Goal: Check status: Check status

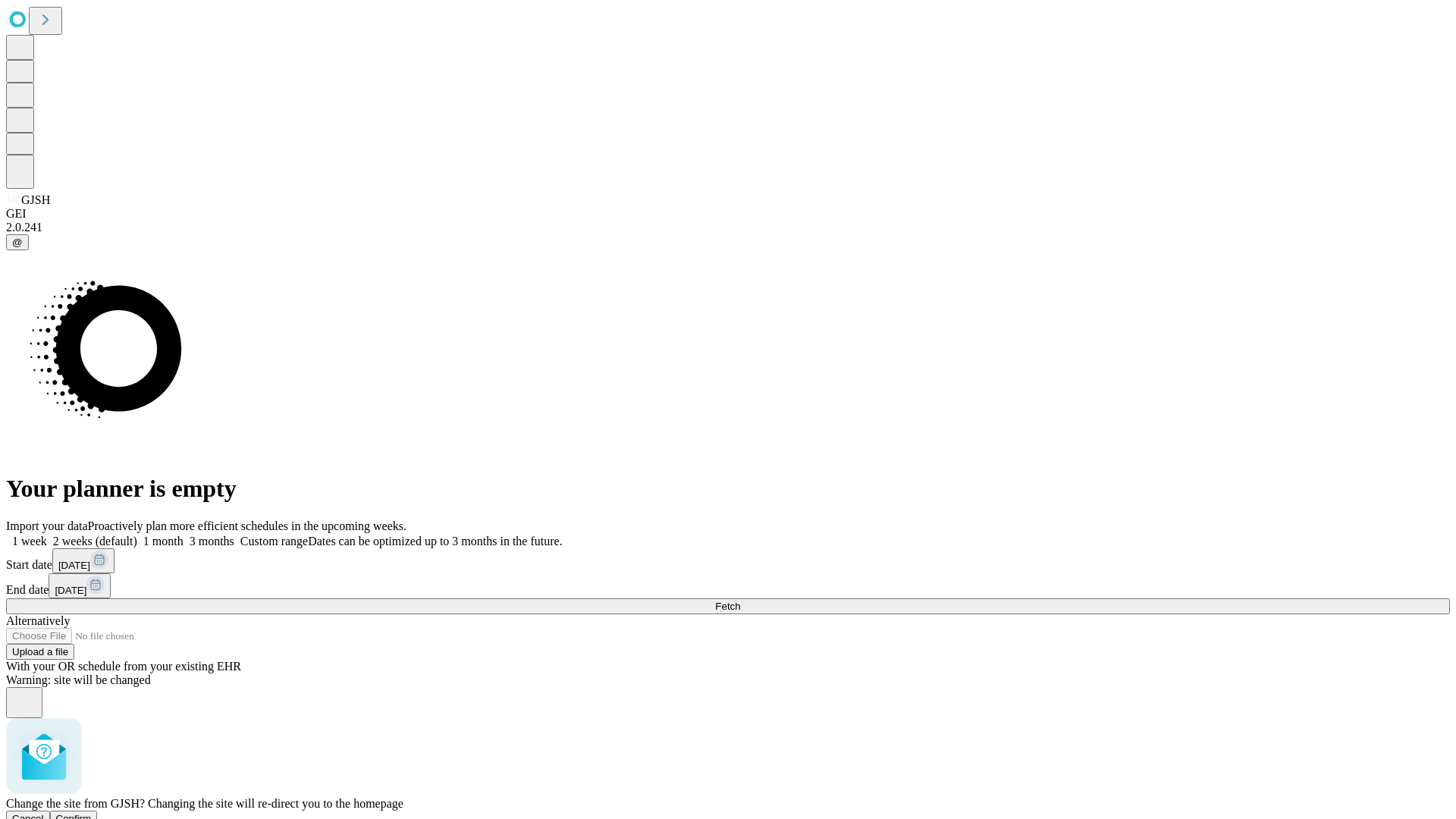
click at [92, 813] on span "Confirm" at bounding box center [74, 818] width 35 height 11
click at [184, 535] on label "1 month" at bounding box center [161, 541] width 46 height 13
click at [740, 601] on span "Fetch" at bounding box center [727, 606] width 25 height 11
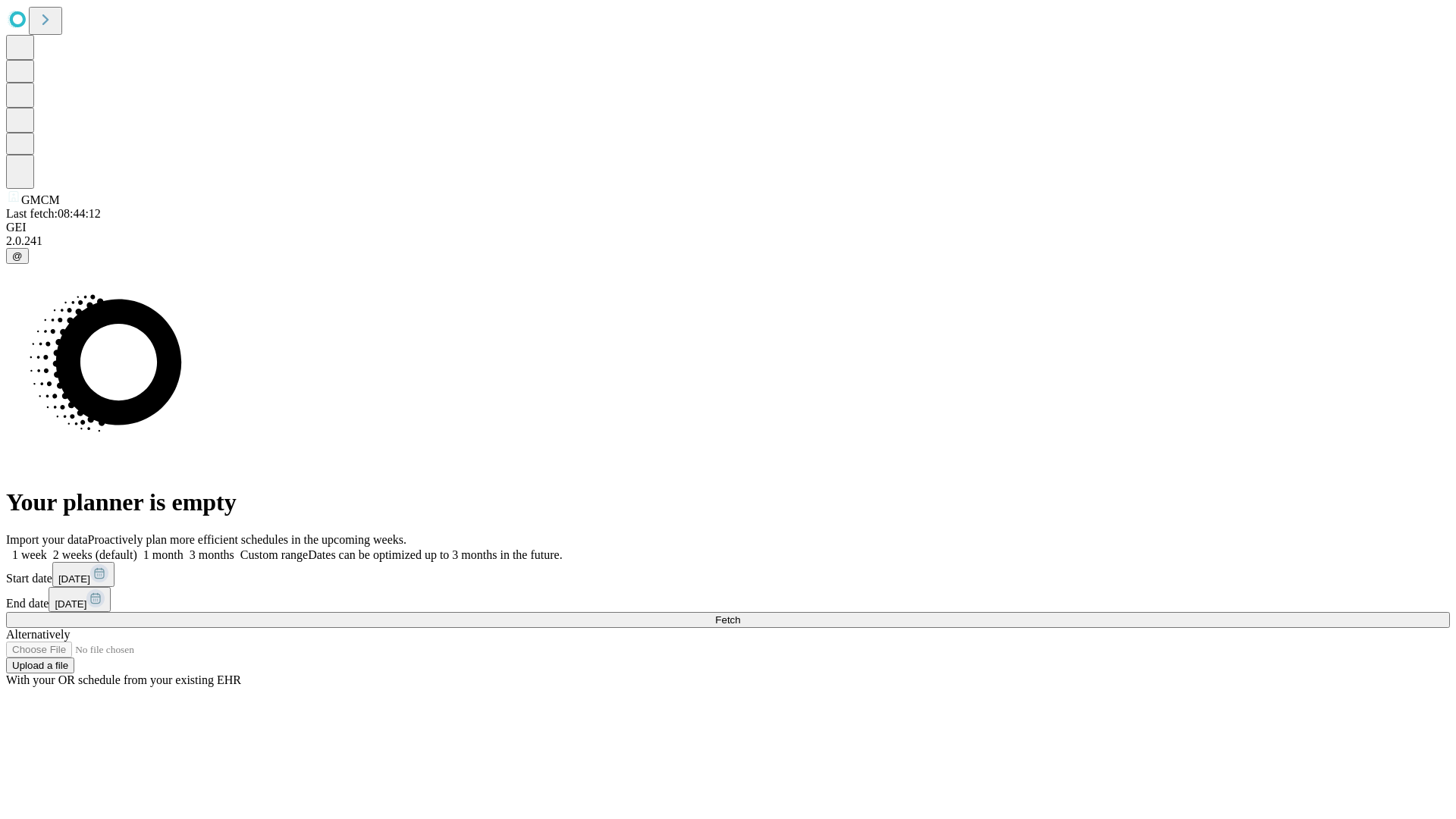
click at [184, 548] on label "1 month" at bounding box center [161, 554] width 46 height 13
click at [740, 614] on span "Fetch" at bounding box center [727, 620] width 25 height 11
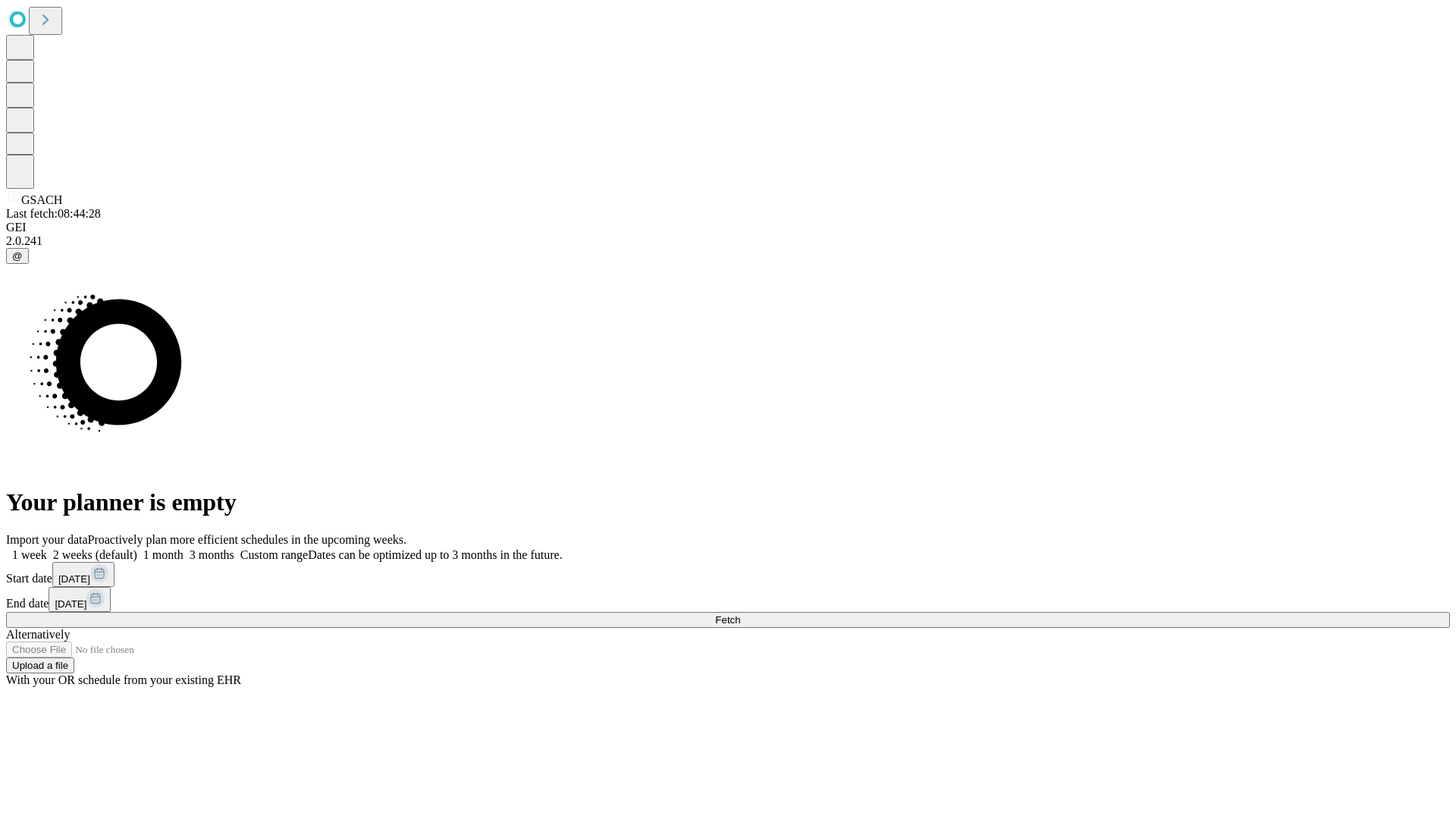
click at [740, 614] on span "Fetch" at bounding box center [727, 620] width 25 height 11
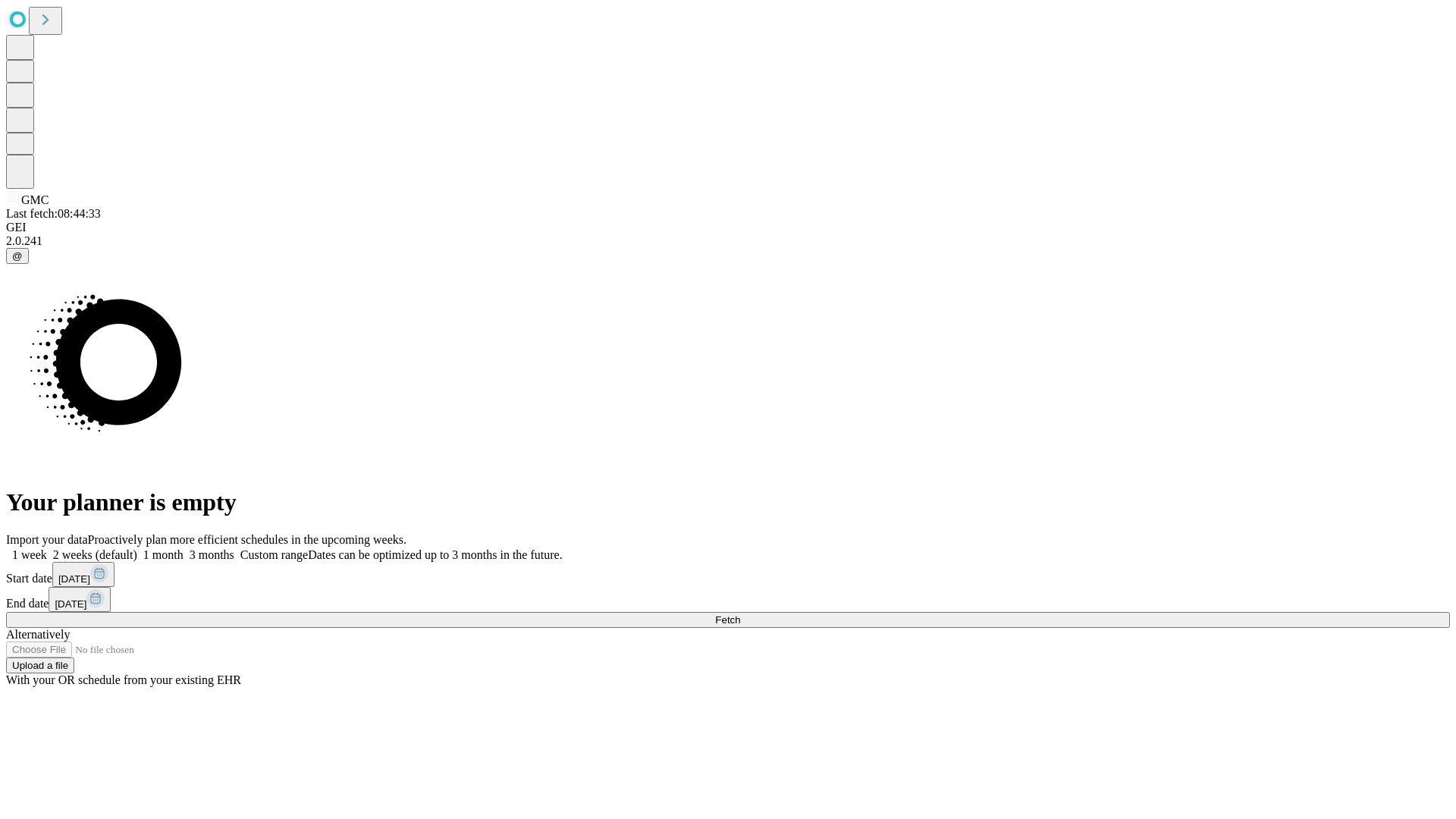
click at [184, 548] on label "1 month" at bounding box center [161, 554] width 46 height 13
click at [740, 614] on span "Fetch" at bounding box center [727, 620] width 25 height 11
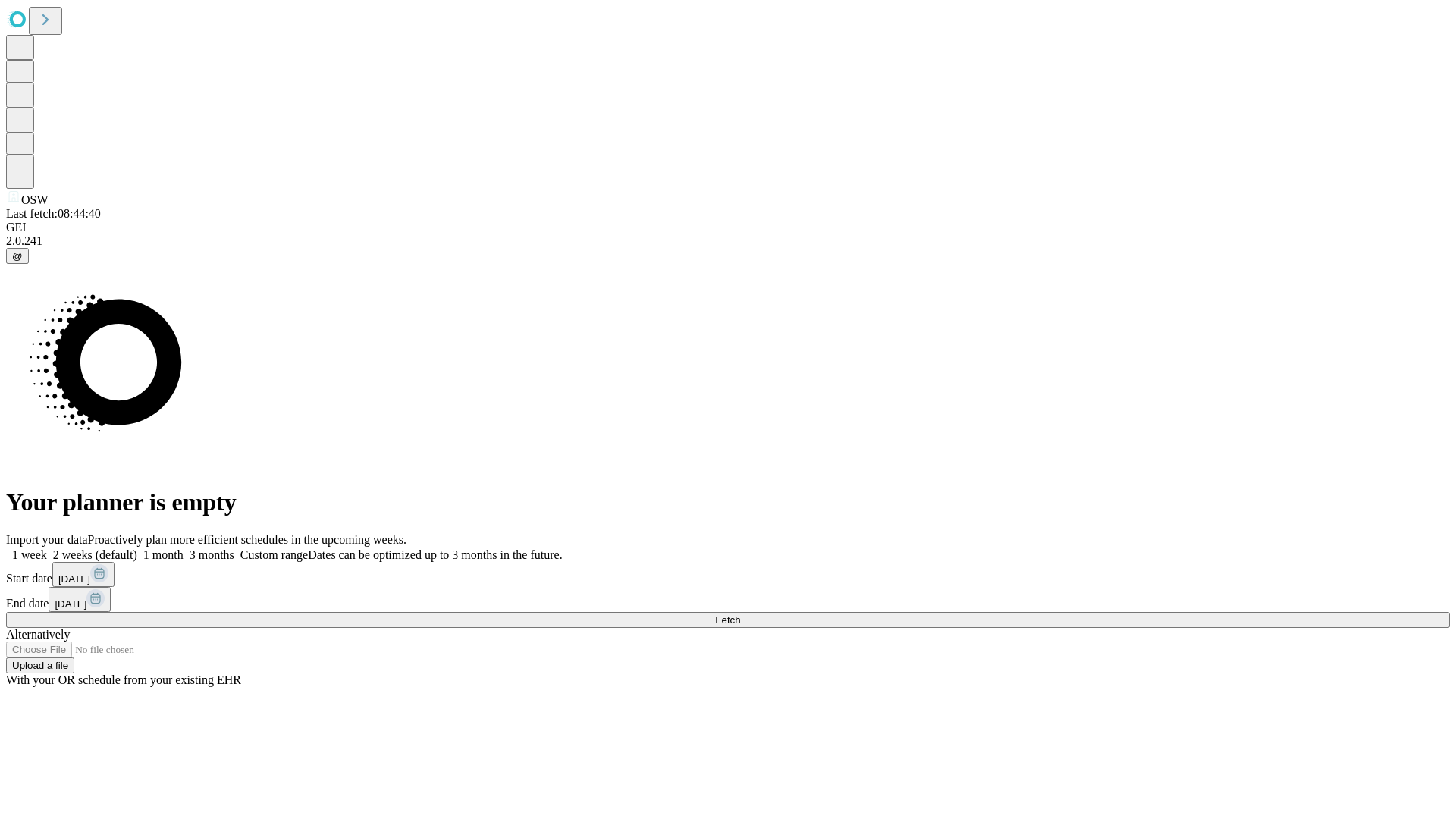
click at [184, 548] on label "1 month" at bounding box center [161, 554] width 46 height 13
click at [740, 614] on span "Fetch" at bounding box center [727, 620] width 25 height 11
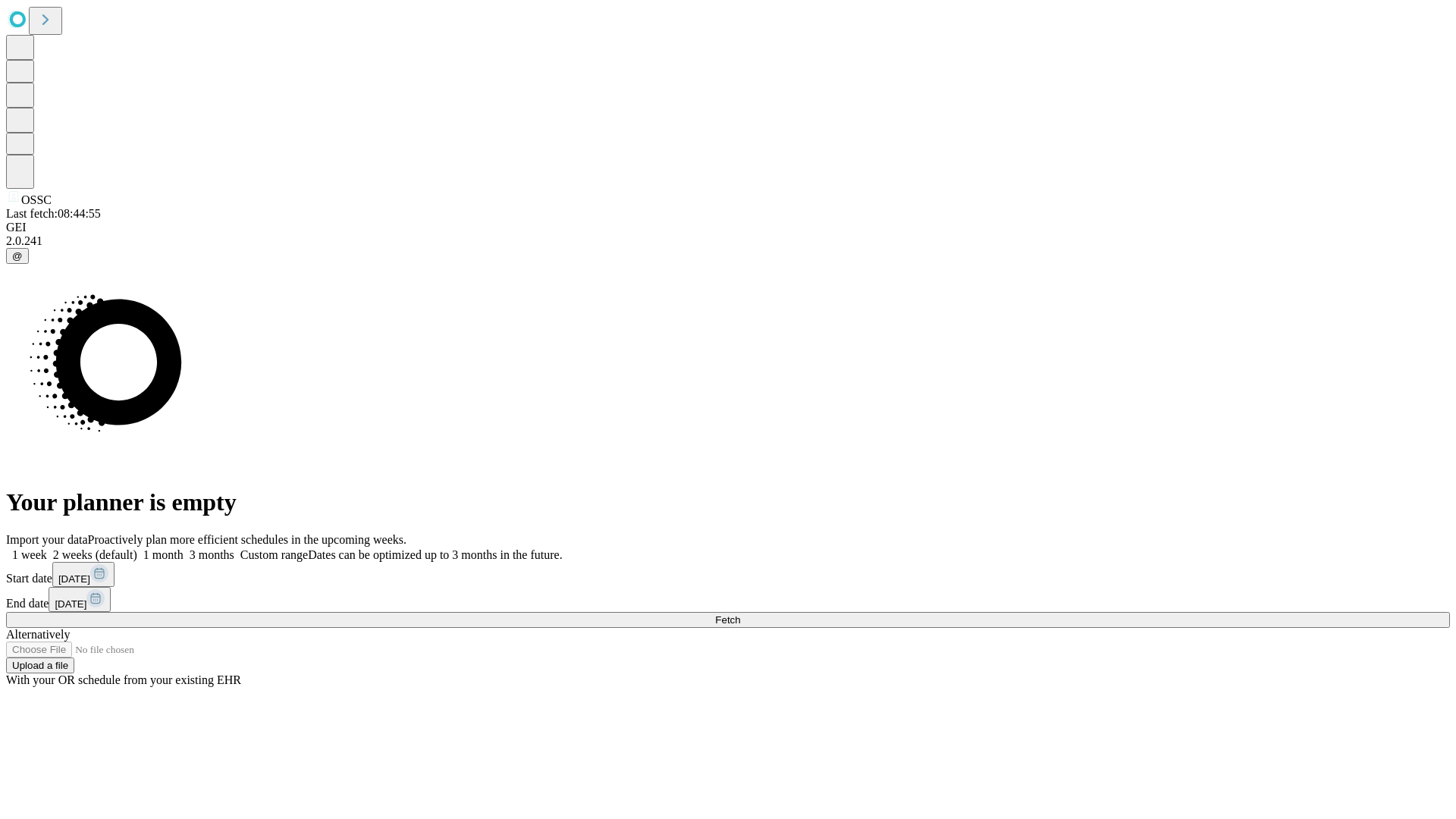
click at [184, 548] on label "1 month" at bounding box center [161, 554] width 46 height 13
click at [740, 614] on span "Fetch" at bounding box center [727, 620] width 25 height 11
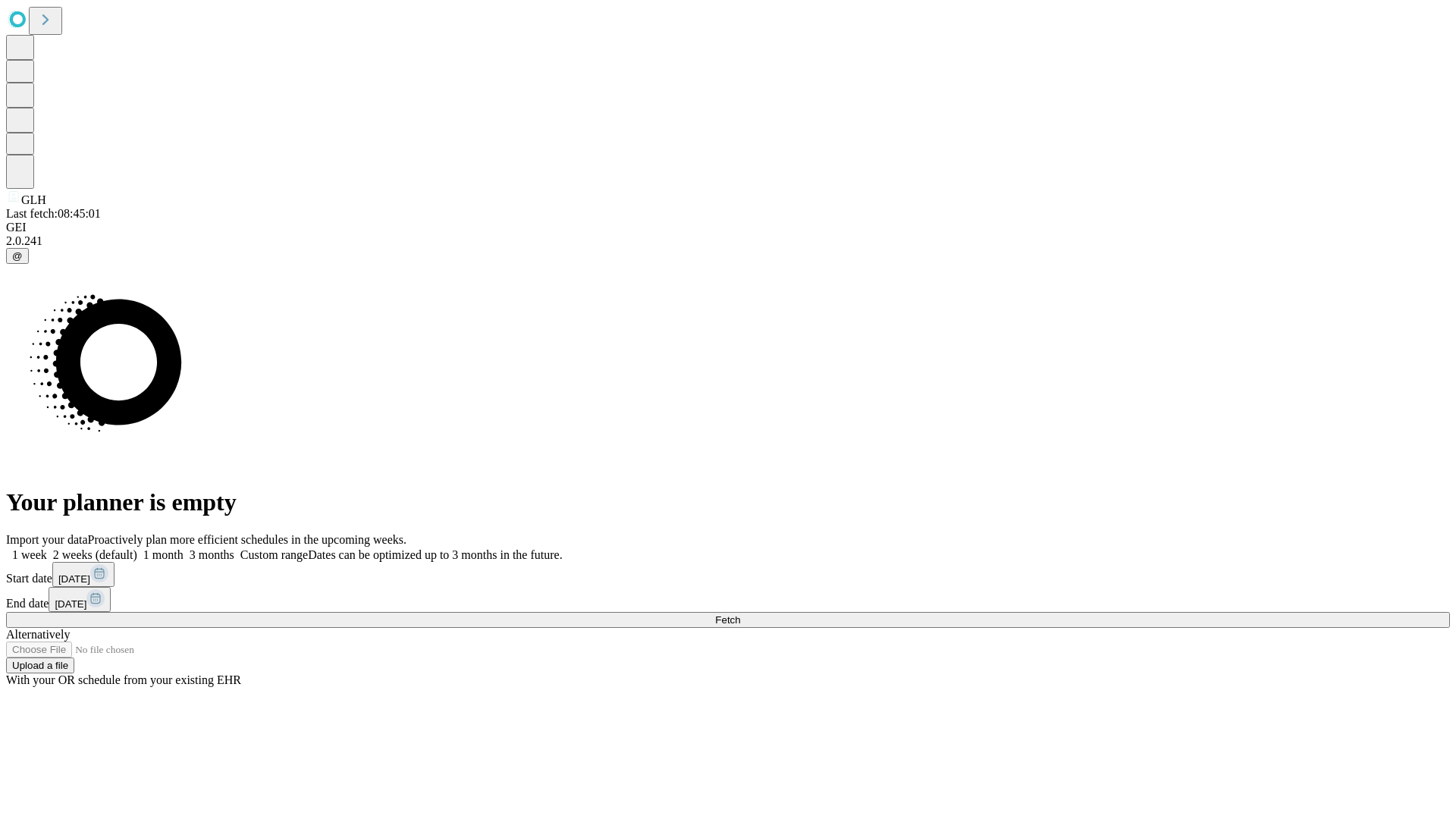
click at [740, 614] on span "Fetch" at bounding box center [727, 620] width 25 height 11
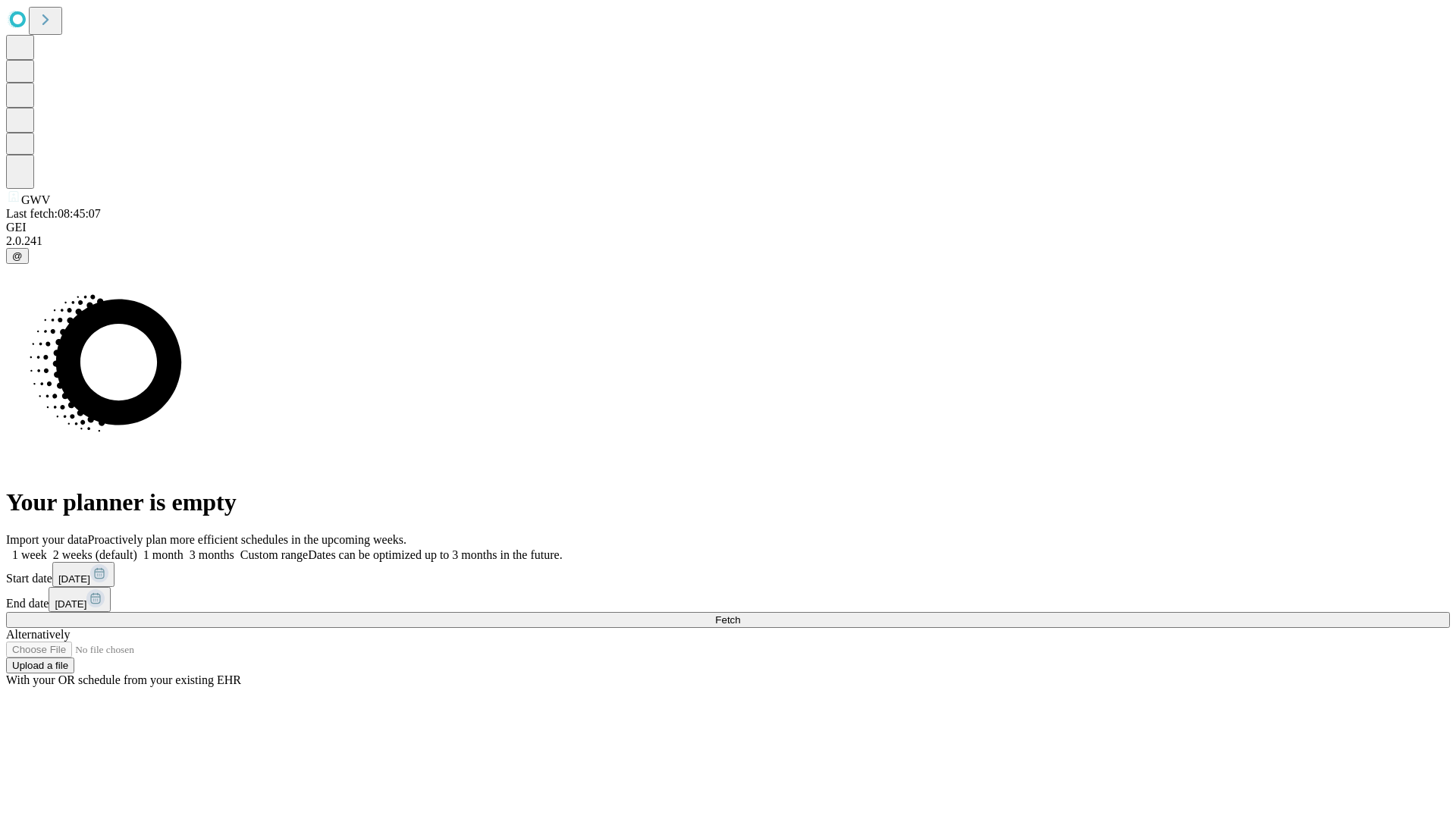
click at [740, 614] on span "Fetch" at bounding box center [727, 620] width 25 height 11
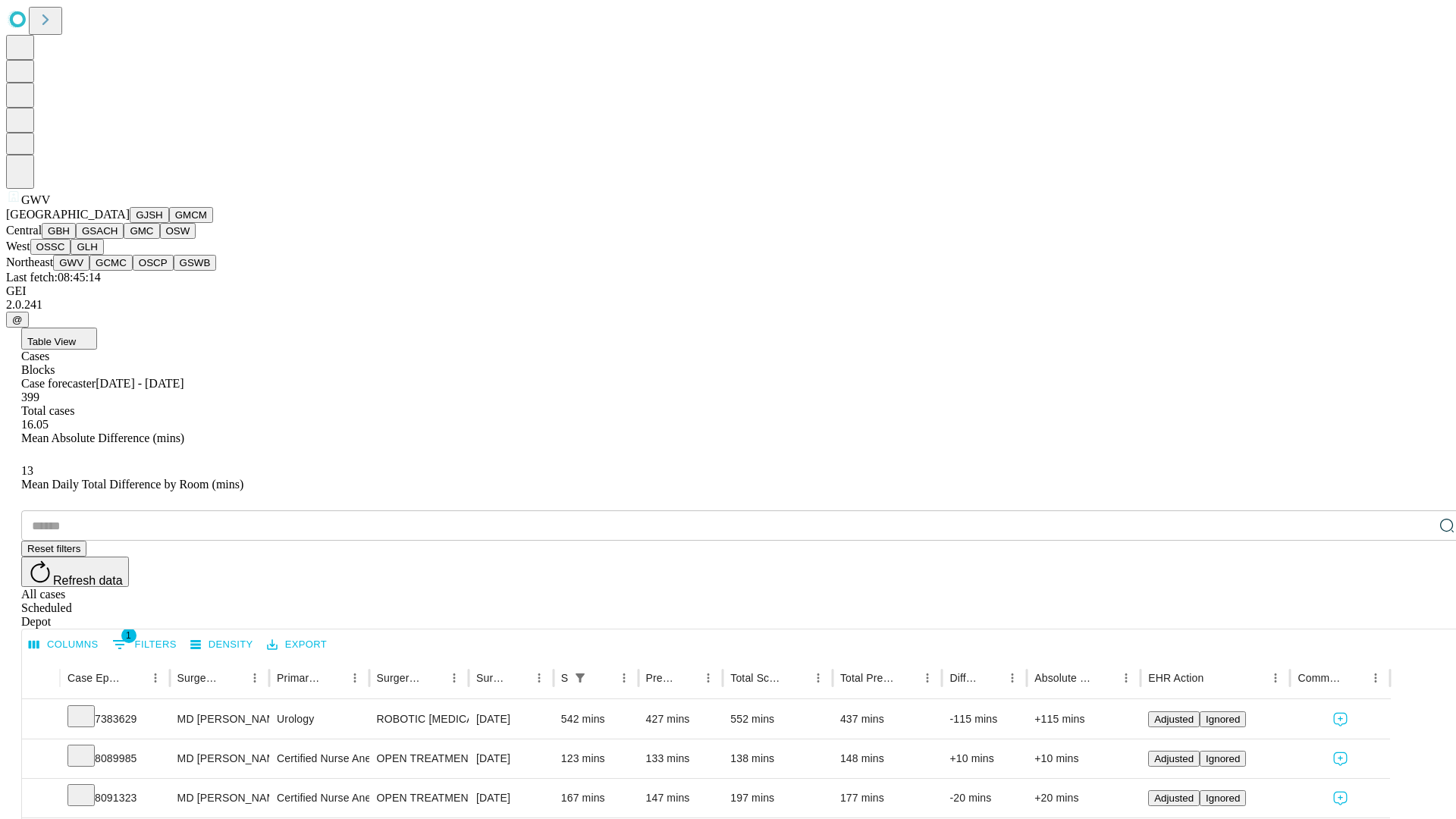
click at [117, 271] on button "GCMC" at bounding box center [110, 263] width 43 height 16
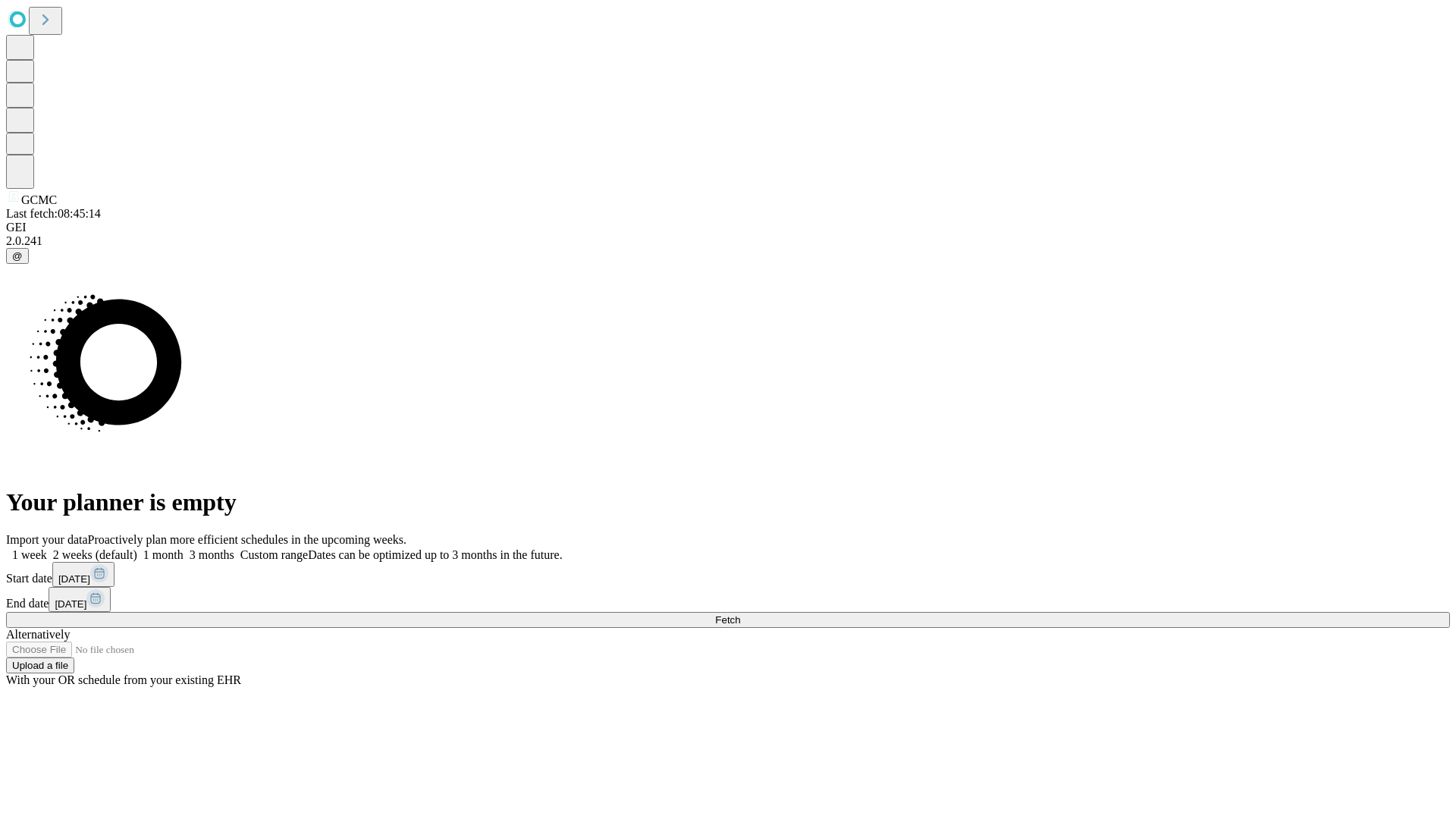
click at [740, 614] on span "Fetch" at bounding box center [727, 620] width 25 height 11
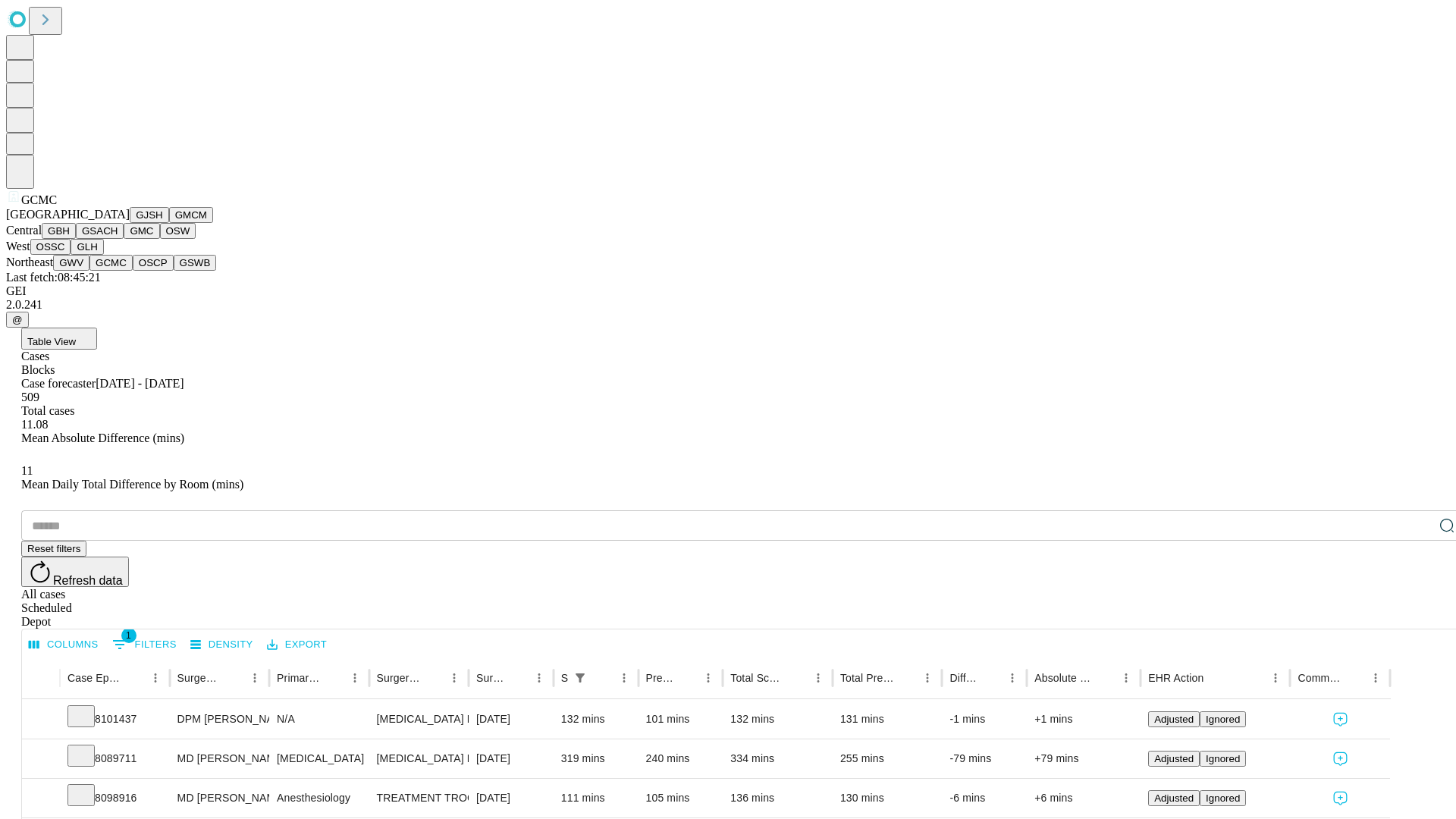
click at [132, 271] on button "OSCP" at bounding box center [153, 263] width 41 height 16
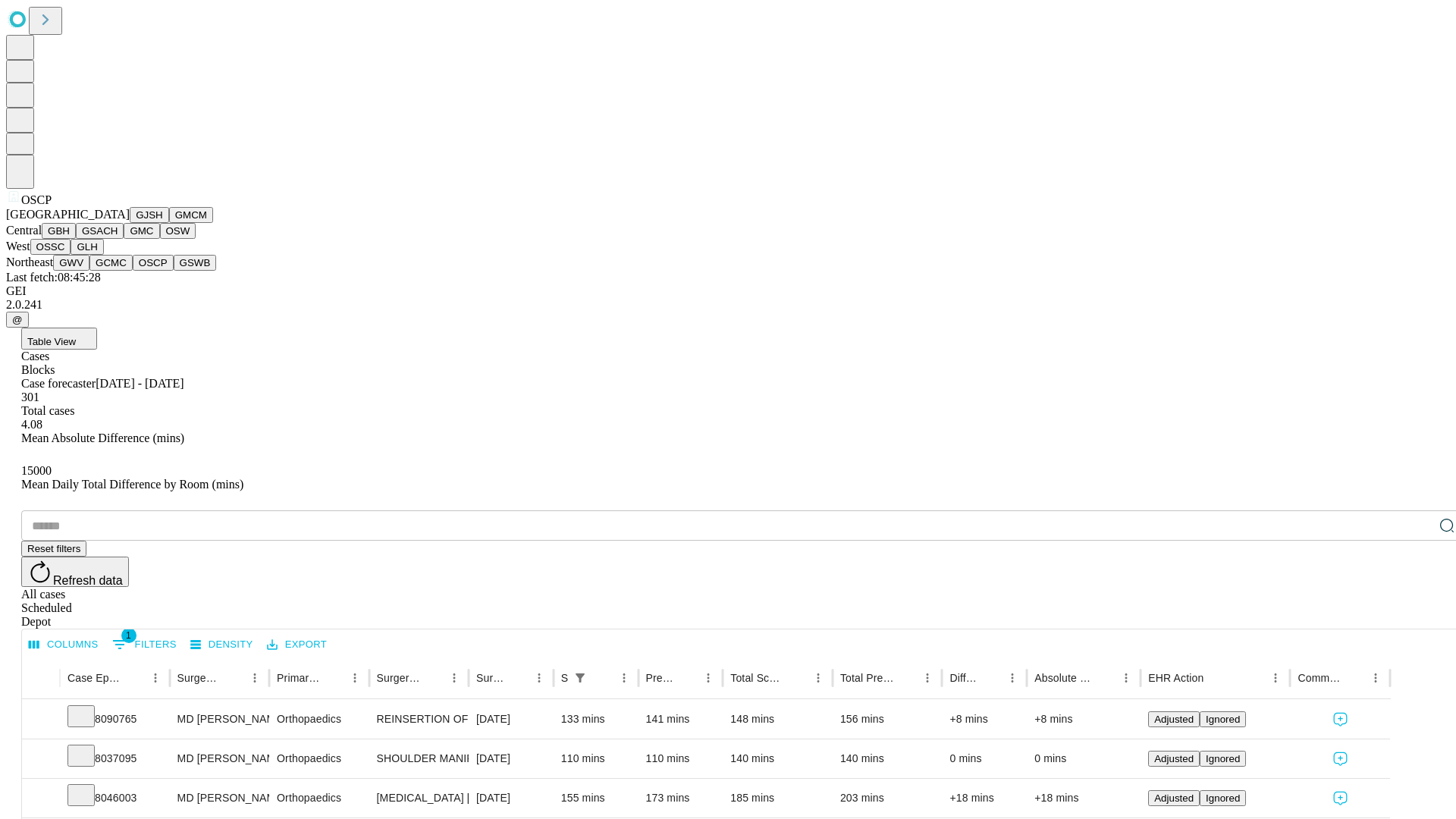
click at [174, 271] on button "GSWB" at bounding box center [195, 263] width 43 height 16
